Goal: Contribute content

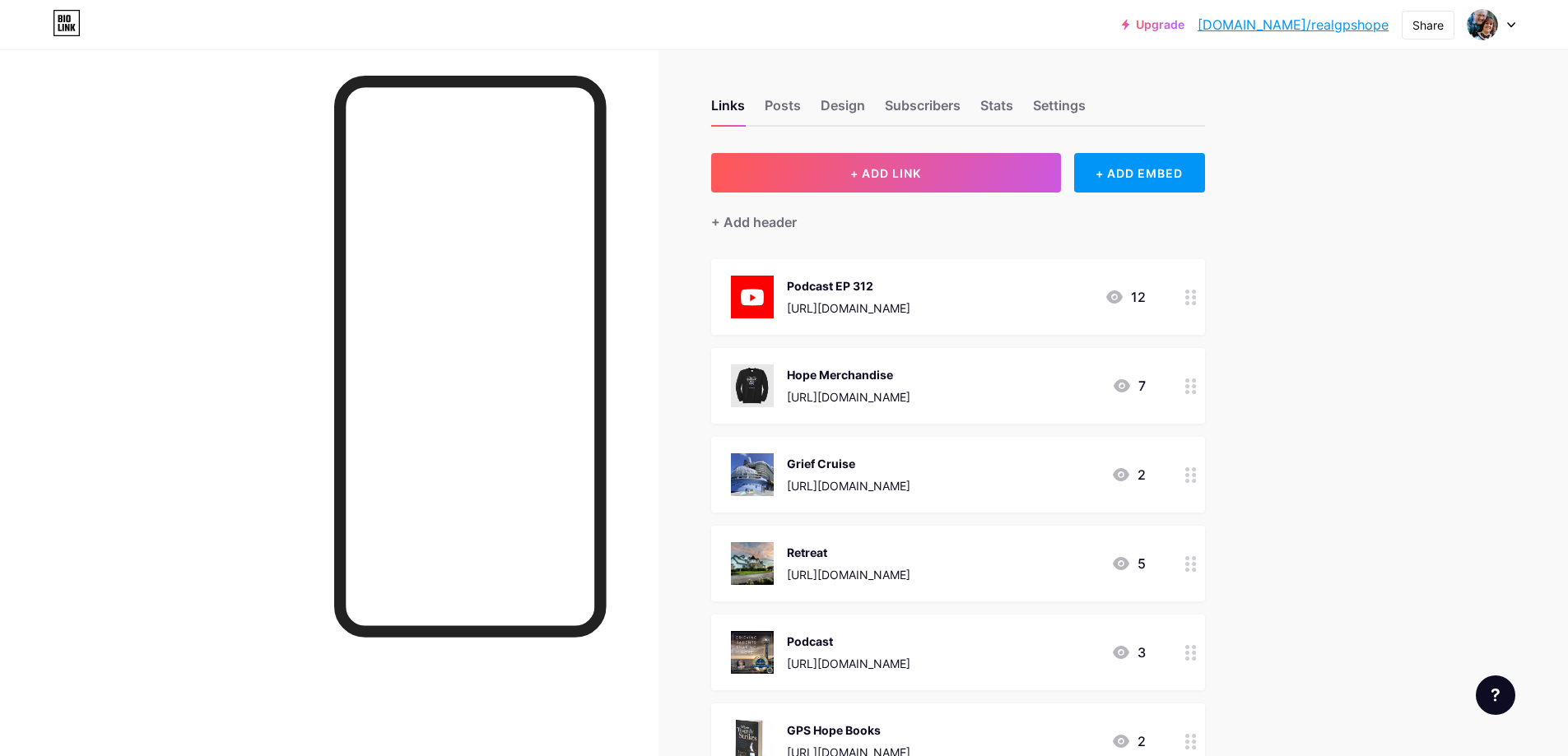
click at [911, 308] on div "[URL][DOMAIN_NAME]" at bounding box center [849, 308] width 124 height 18
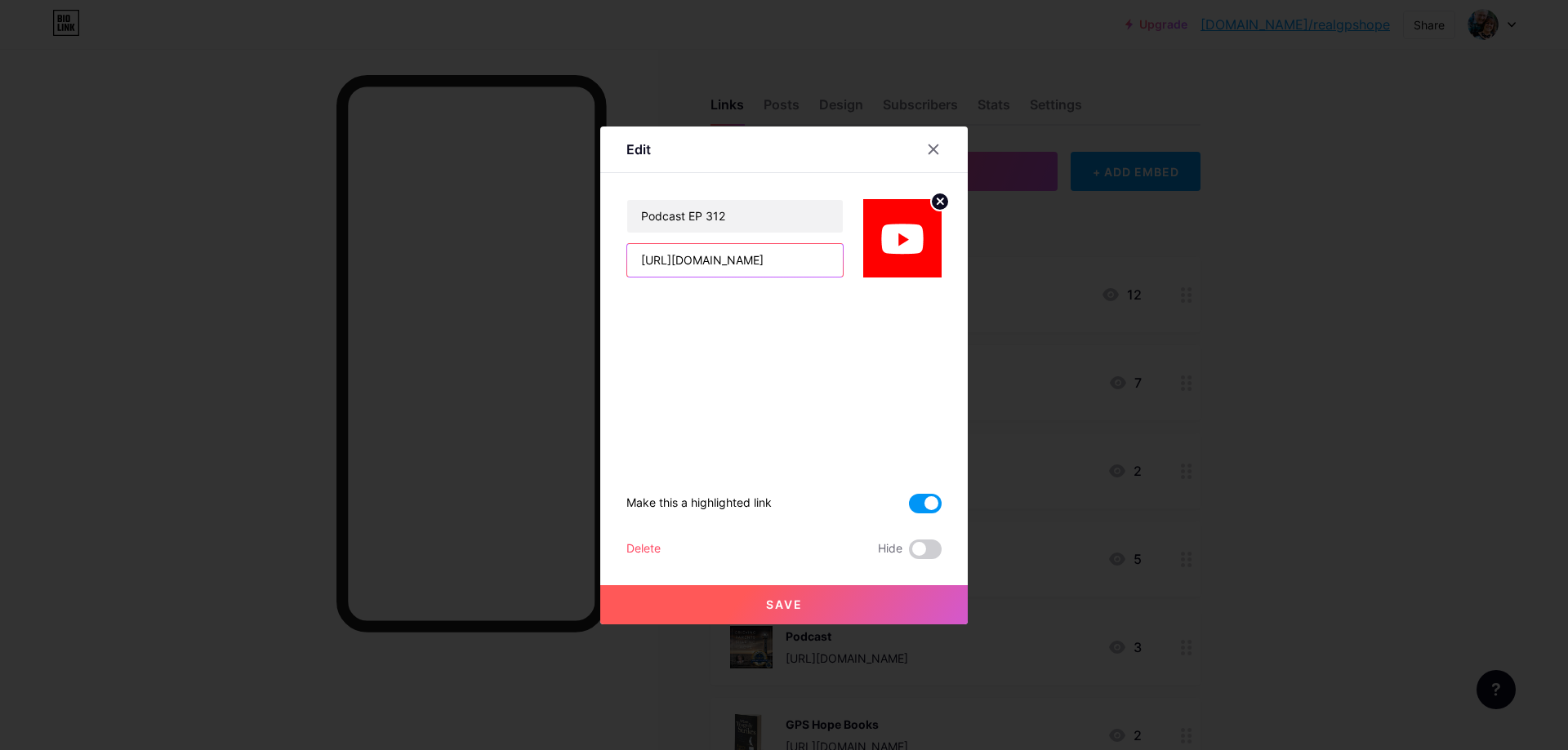
click at [746, 264] on input "[URL][DOMAIN_NAME]" at bounding box center [735, 261] width 215 height 33
paste input "[DOMAIN_NAME][URL]"
type input "[URL][DOMAIN_NAME]"
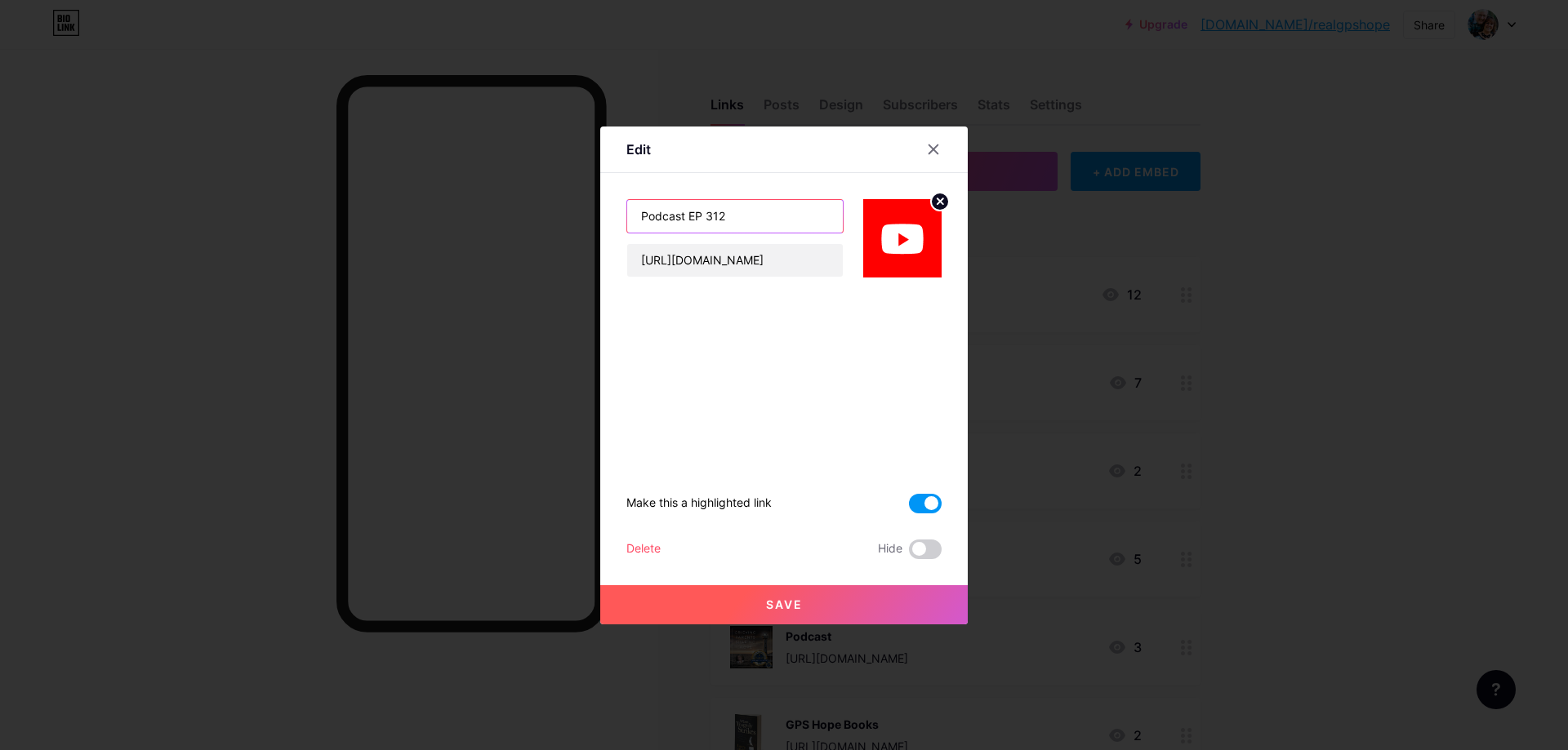
click at [738, 227] on input "Podcast EP 312" at bounding box center [735, 216] width 215 height 33
type input "Podcast EP 313"
click at [768, 224] on input "Podcast EP 313" at bounding box center [735, 216] width 215 height 33
click at [765, 266] on input "[URL][DOMAIN_NAME]" at bounding box center [735, 261] width 215 height 33
paste input "[DOMAIN_NAME][URL]"
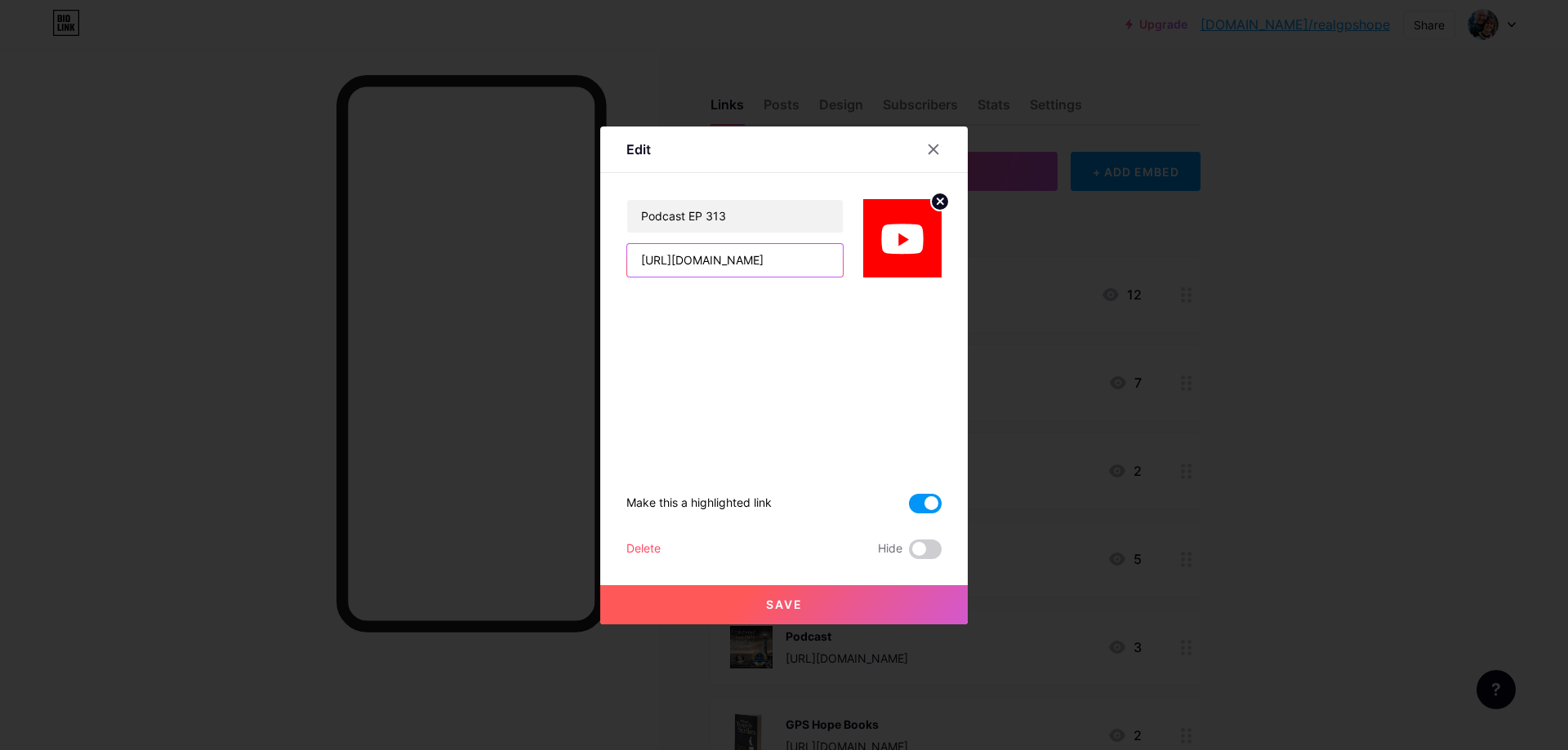
scroll to position [0, 64]
type input "[URL][DOMAIN_NAME]"
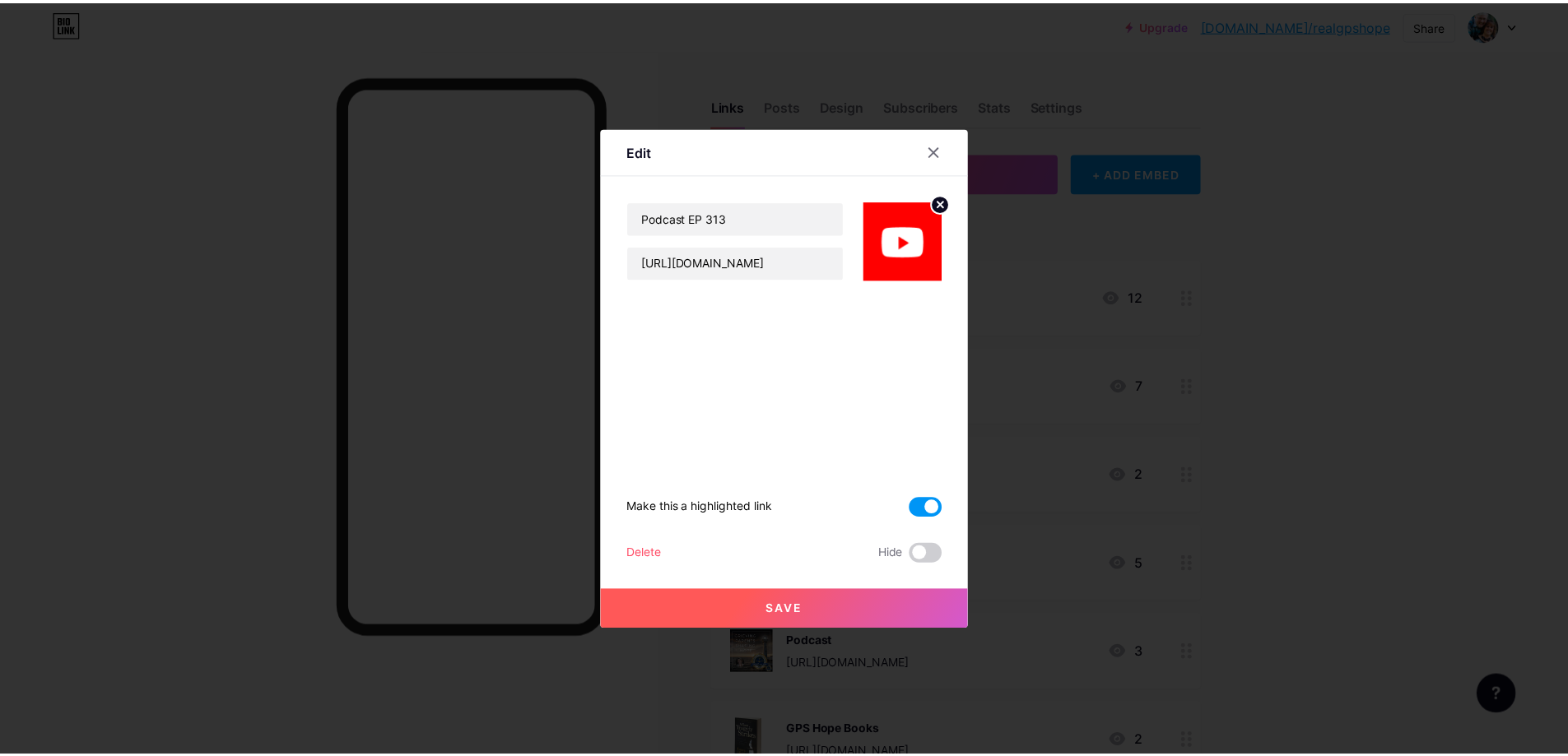
scroll to position [0, 0]
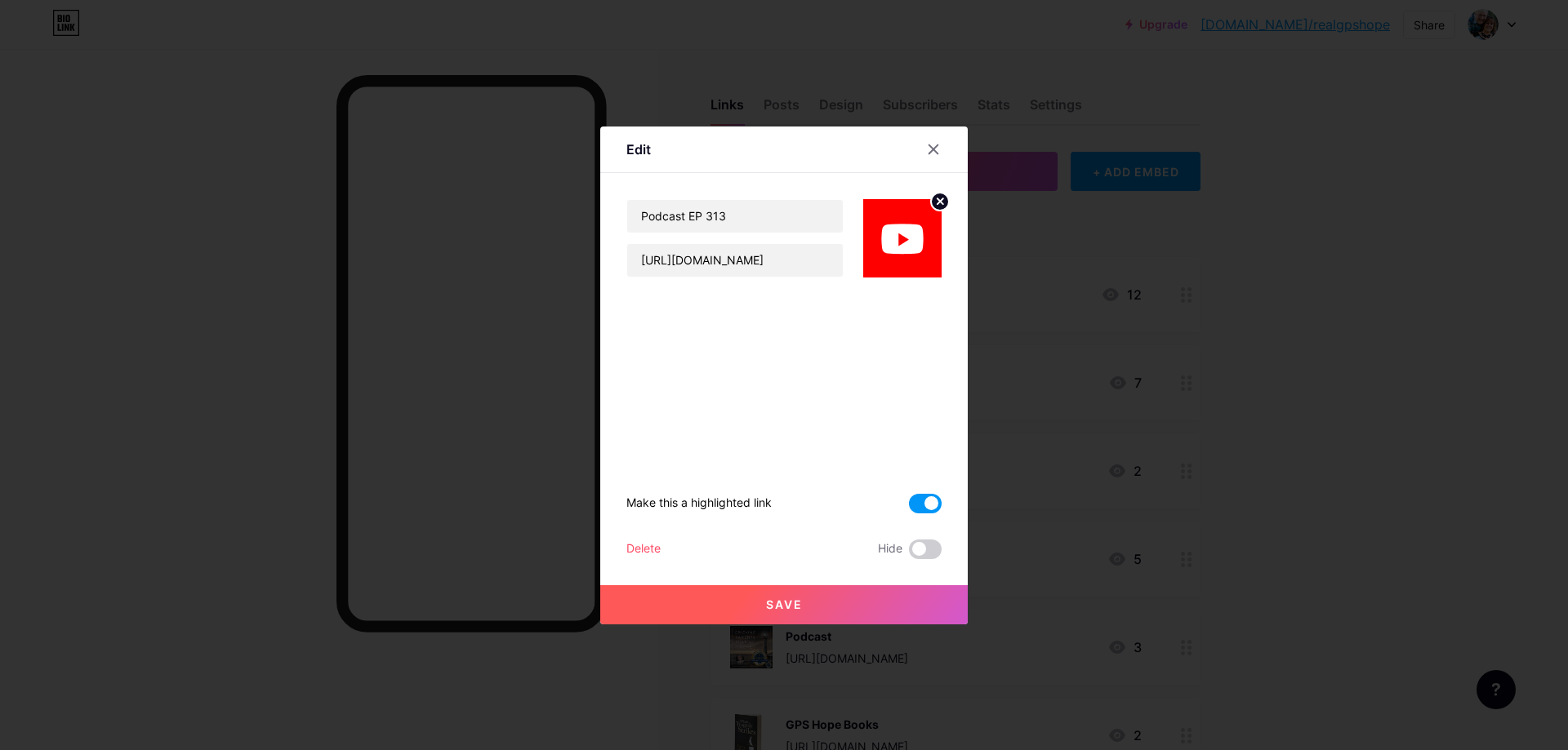
drag, startPoint x: 865, startPoint y: 598, endPoint x: 854, endPoint y: 596, distance: 11.2
click at [864, 598] on button "Save" at bounding box center [784, 605] width 367 height 39
